Goal: Find specific page/section: Find specific page/section

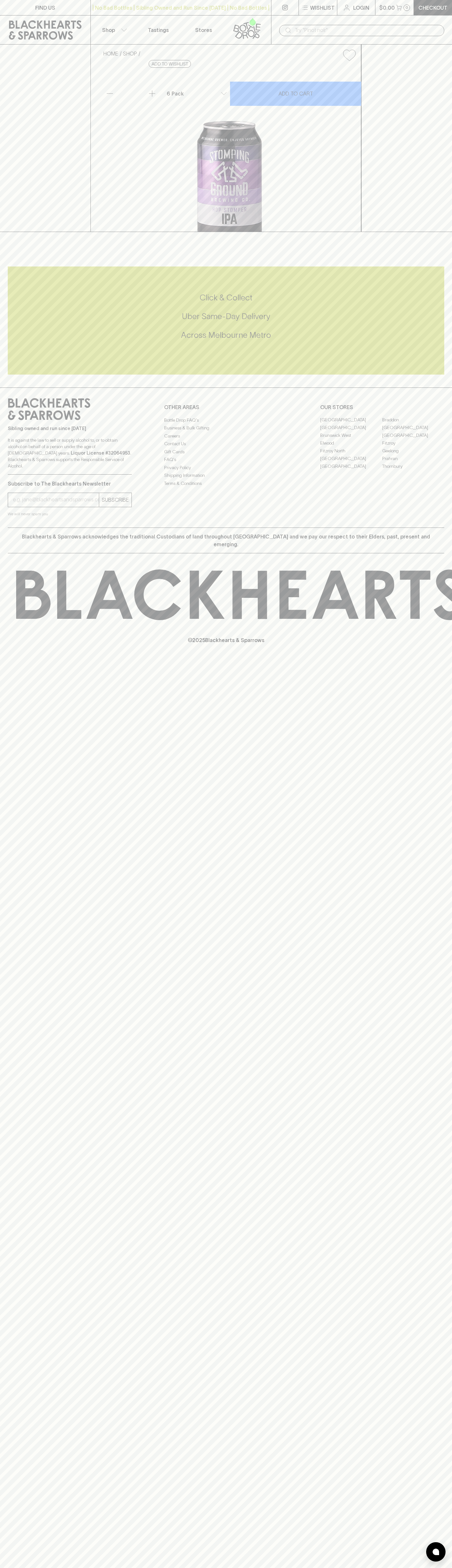
click at [430, 30] on input "text" at bounding box center [366, 30] width 144 height 10
click at [434, 797] on div "FIND US | No Bad Bottles | Sibling Owned and Run Since [DATE] | No Bad Bottles …" at bounding box center [226, 784] width 452 height 1568
click at [116, 1567] on html "FIND US | No Bad Bottles | Sibling Owned and Run Since [DATE] | No Bad Bottles …" at bounding box center [226, 784] width 452 height 1568
click at [1, 461] on div "FIND US | No Bad Bottles | Sibling Owned and Run Since [DATE] | No Bad Bottles …" at bounding box center [226, 784] width 452 height 1568
